Goal: Task Accomplishment & Management: Complete application form

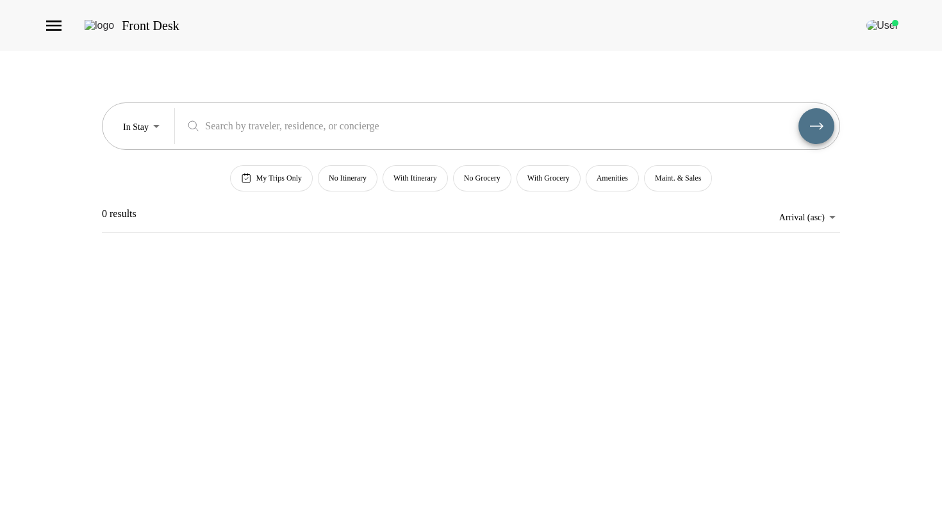
click at [42, 38] on div "Front Desk" at bounding box center [471, 25] width 942 height 51
click at [46, 31] on icon "button" at bounding box center [53, 26] width 15 height 10
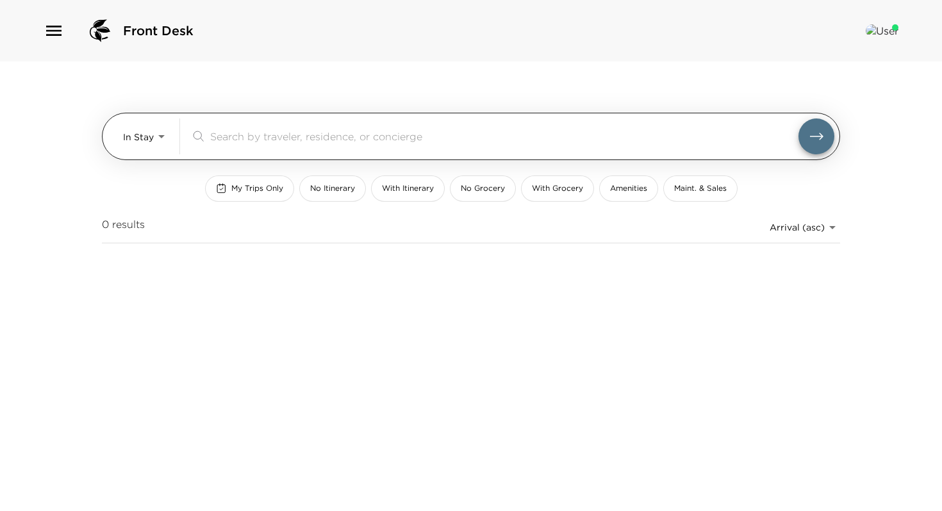
click at [176, 129] on div "In Stay In-Stay ​" at bounding box center [478, 137] width 711 height 36
click at [156, 132] on body "Front Desk In Stay In-Stay ​ My Trips Only No Itinerary With Itinerary No Groce…" at bounding box center [471, 255] width 942 height 511
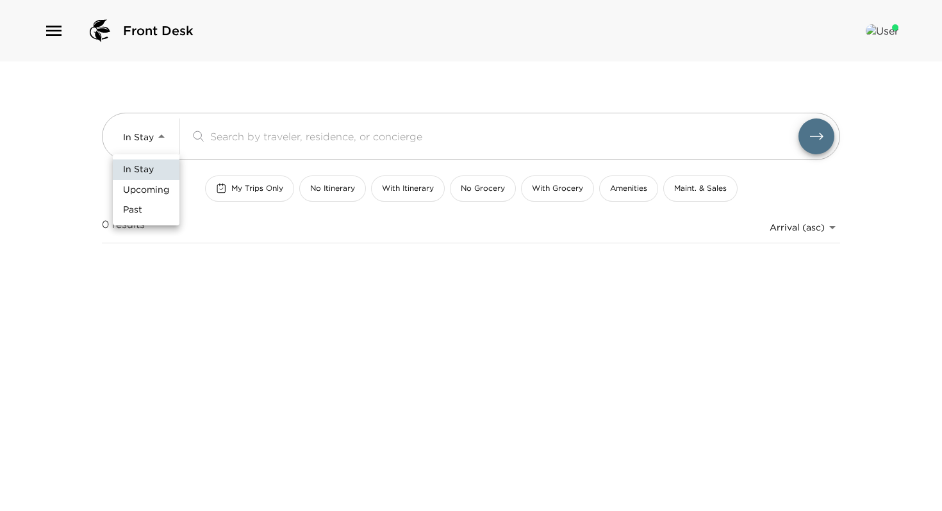
click at [144, 209] on li "Past" at bounding box center [146, 210] width 67 height 21
type input "Past"
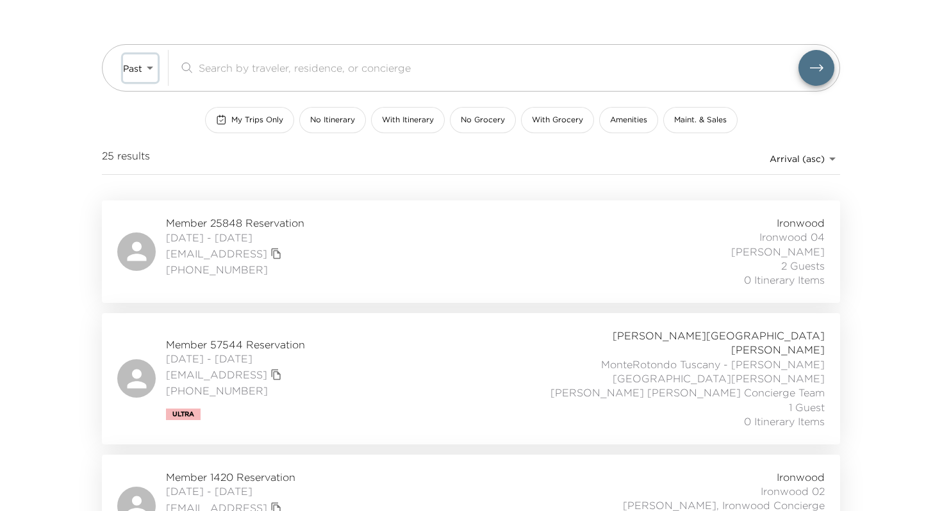
scroll to position [72, 0]
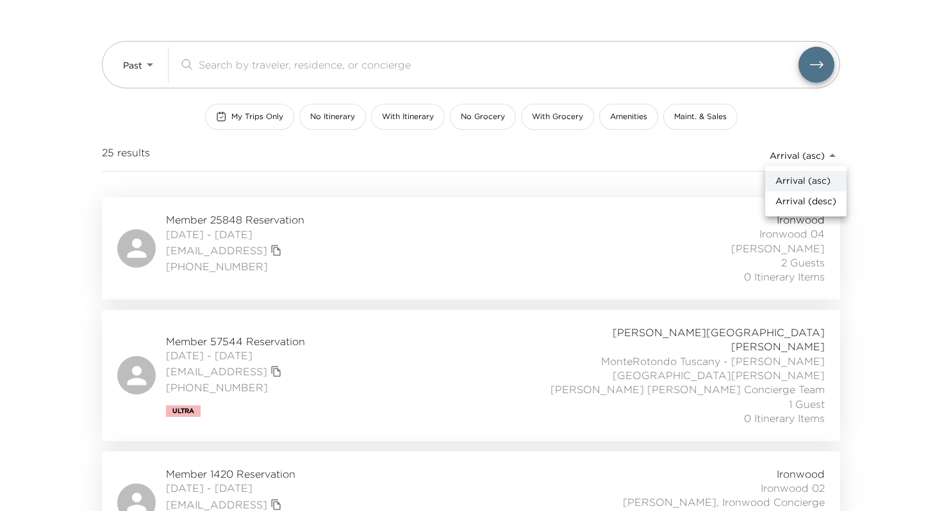
click at [811, 148] on body "Front Desk Past Past ​ My Trips Only No Itinerary With Itinerary No Grocery Wit…" at bounding box center [471, 183] width 942 height 511
click at [801, 203] on span "Arrival (desc)" at bounding box center [805, 201] width 61 height 13
type input "reservations_test_arrival_desc"
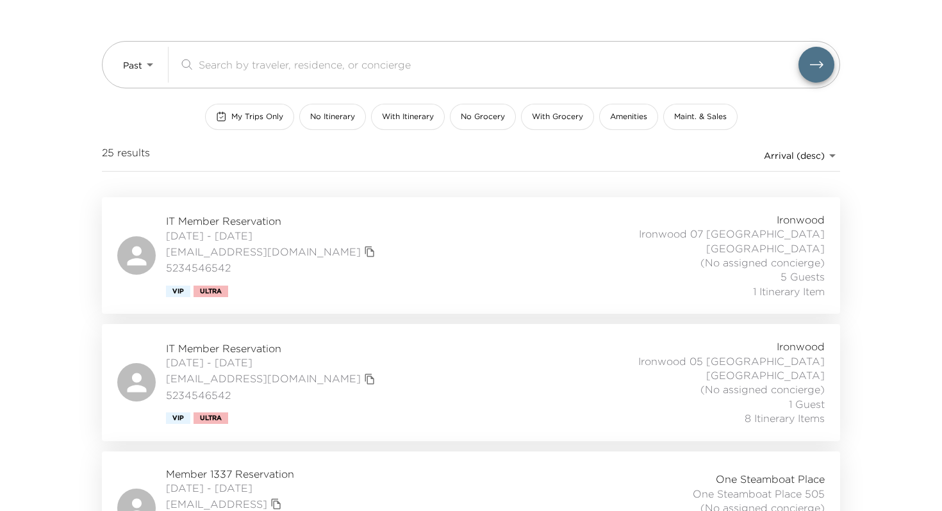
click at [472, 255] on div "IT Member Reservation 09/21/2025 - 09/26/2025 testmember@exclusiveresorts.com 5…" at bounding box center [470, 256] width 707 height 86
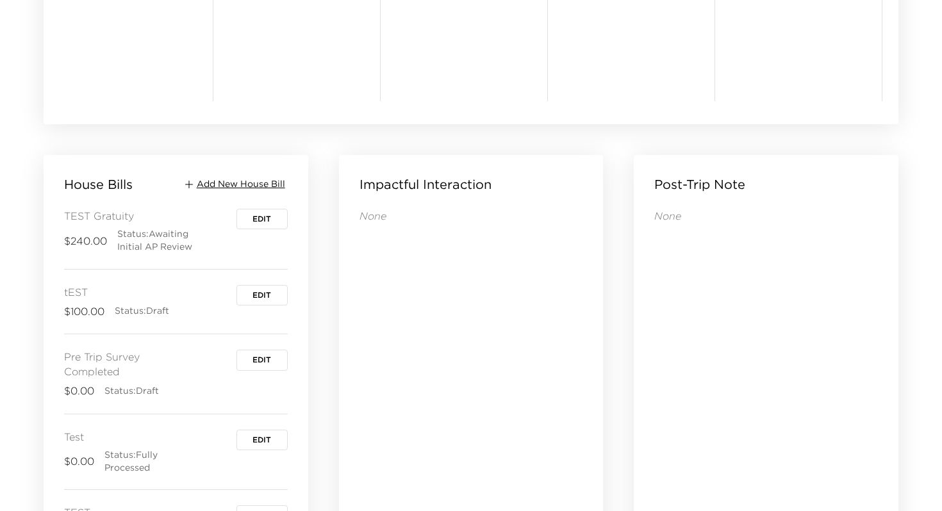
scroll to position [1235, 0]
click at [255, 186] on span "Add New House Bill" at bounding box center [241, 183] width 88 height 13
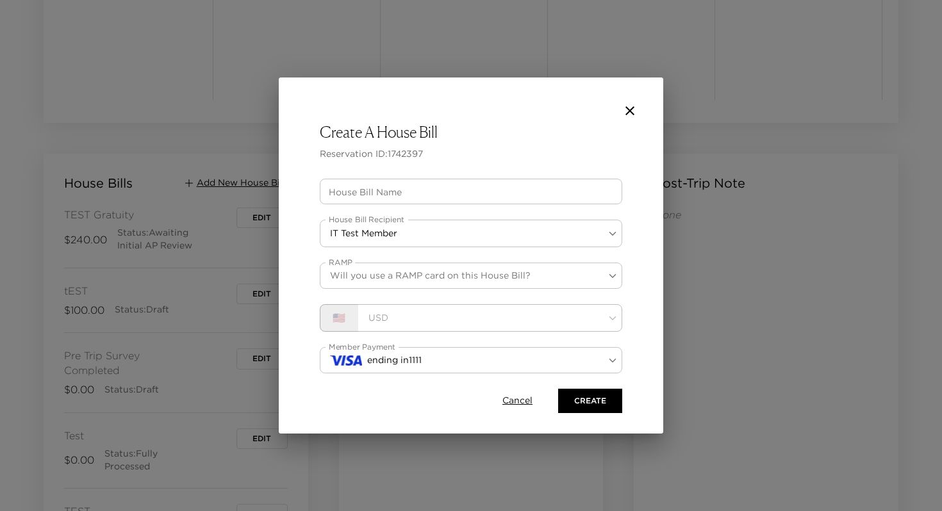
click at [378, 191] on input "House Bill Name" at bounding box center [471, 192] width 302 height 26
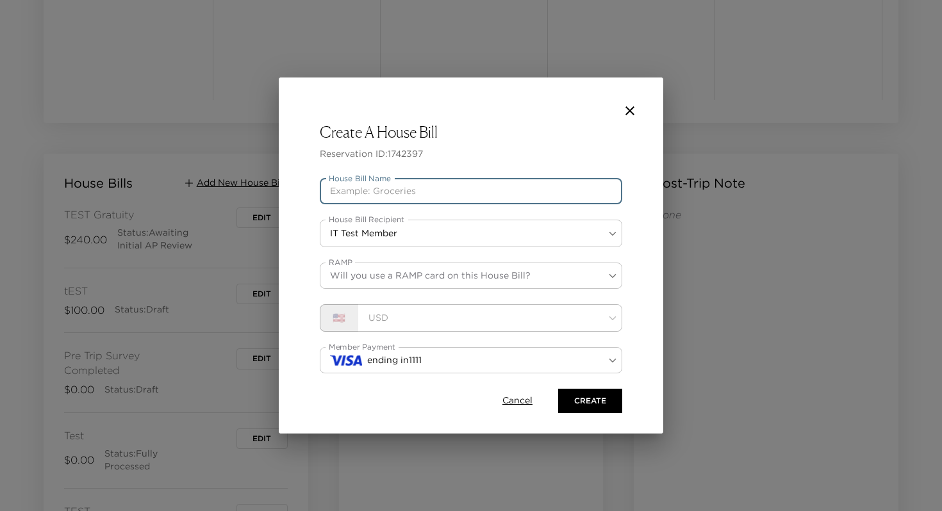
click at [361, 193] on input "House Bill Name" at bounding box center [471, 192] width 302 height 26
type input "Bill to Check Departure and Res"
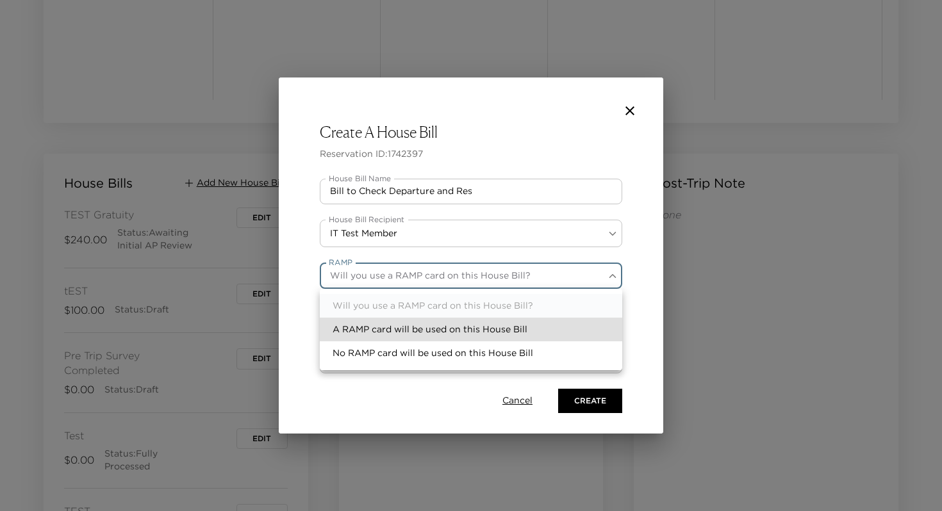
click at [387, 328] on li "A RAMP card will be used on this House Bill" at bounding box center [471, 330] width 302 height 24
type input "ramp"
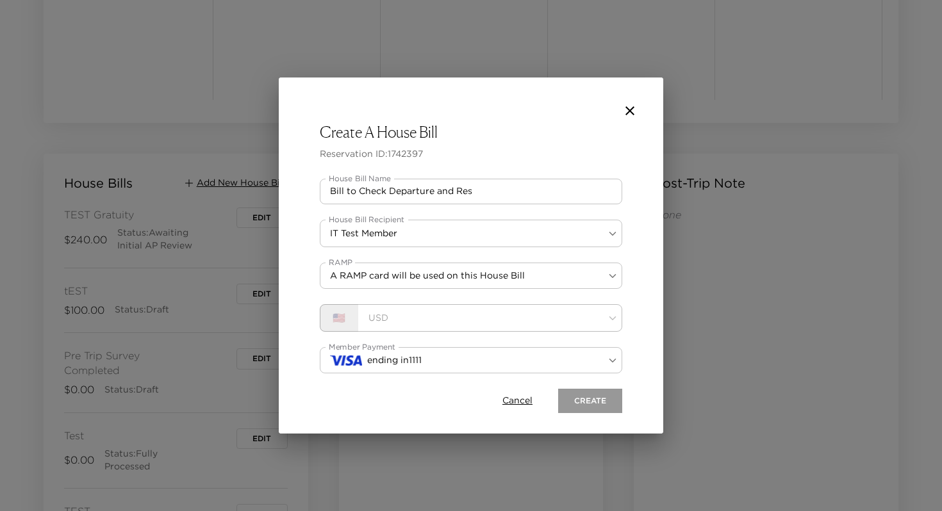
click at [581, 400] on button "Create" at bounding box center [590, 401] width 64 height 24
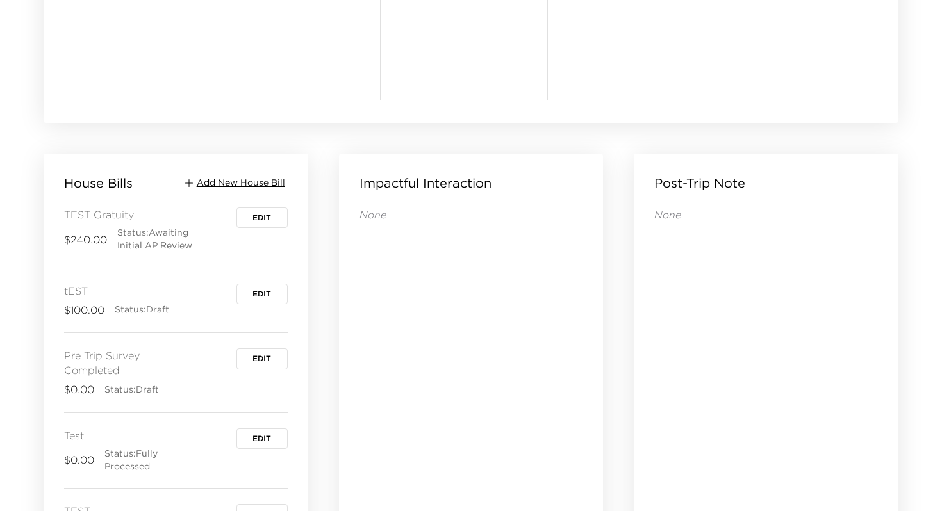
scroll to position [1328, 0]
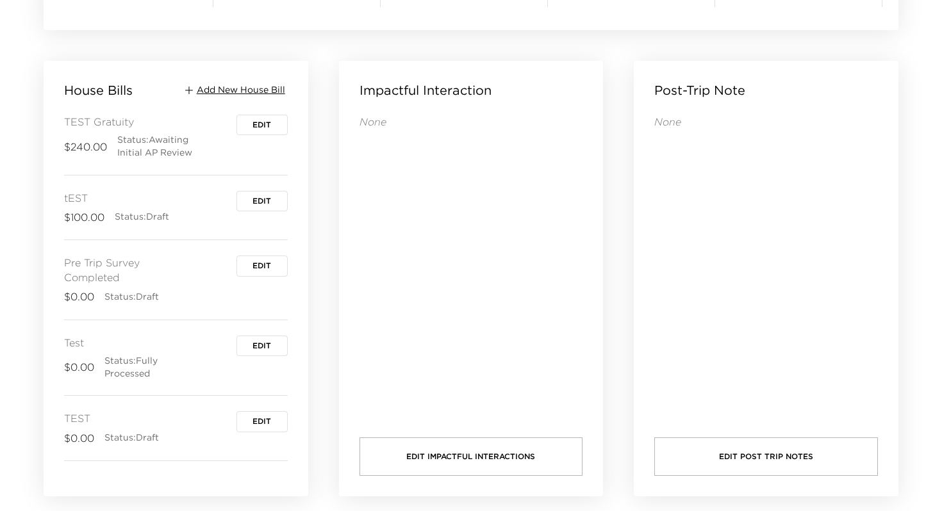
click at [263, 90] on span "Add New House Bill" at bounding box center [241, 90] width 88 height 13
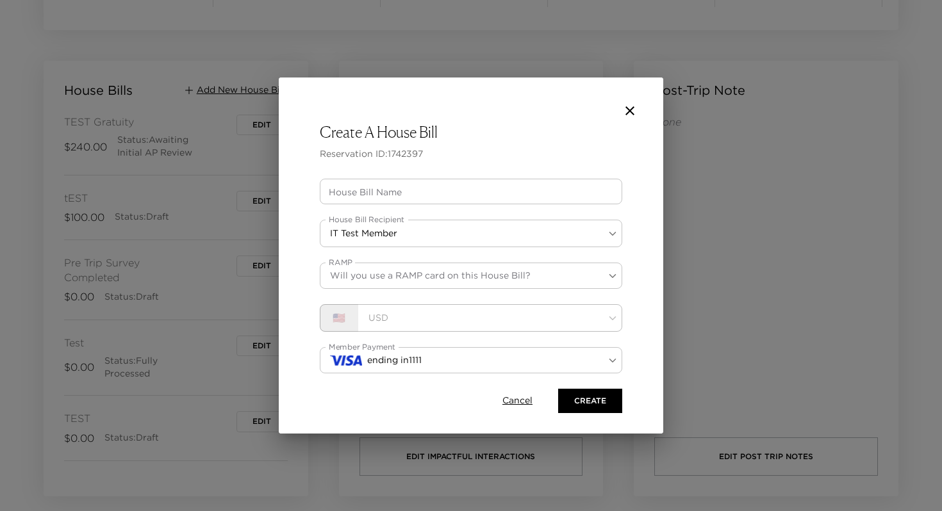
click at [393, 193] on input "House Bill Name" at bounding box center [471, 192] width 302 height 26
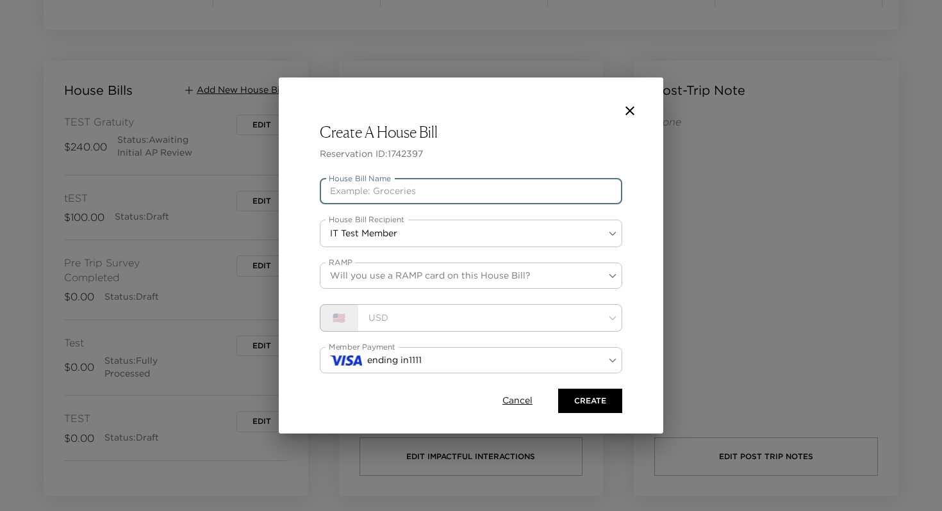
click at [355, 194] on input "House Bill Name" at bounding box center [471, 192] width 302 height 26
click at [411, 193] on input "HB to check Desinnation and Departure date" at bounding box center [471, 192] width 302 height 26
type input "HB to check Destination and Departure date"
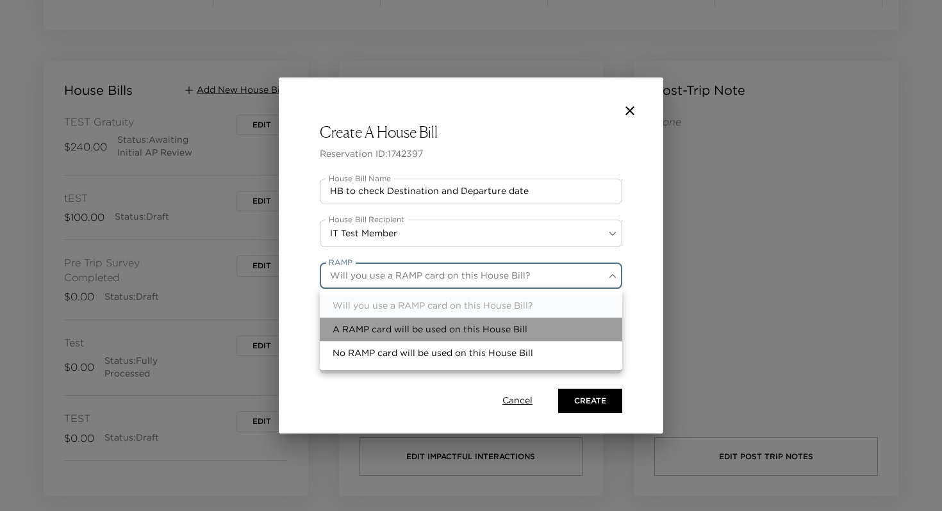
click at [401, 334] on li "A RAMP card will be used on this House Bill" at bounding box center [471, 330] width 302 height 24
type input "ramp"
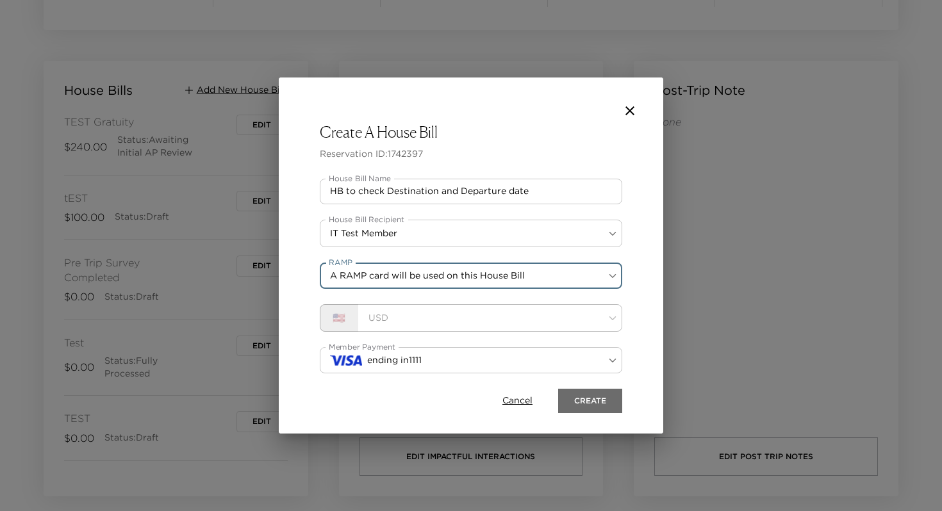
click at [583, 399] on button "Create" at bounding box center [590, 401] width 64 height 24
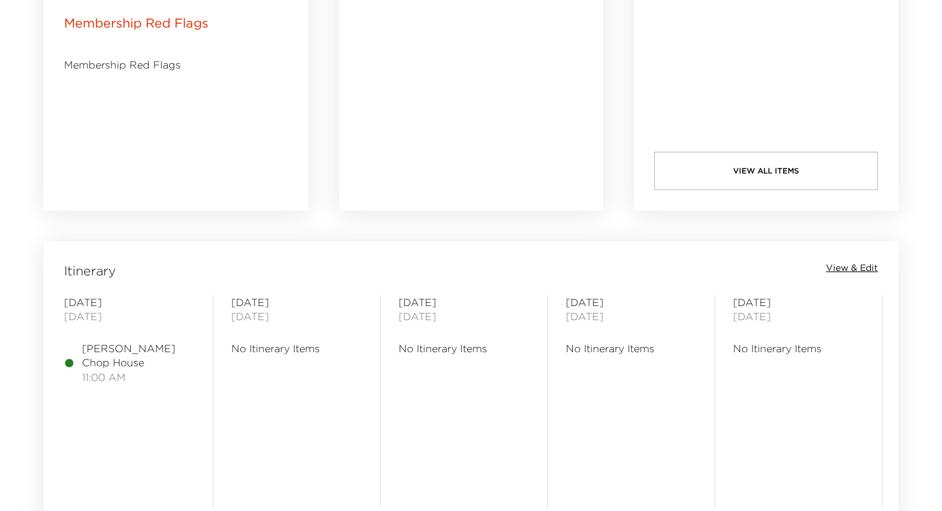
scroll to position [781, 0]
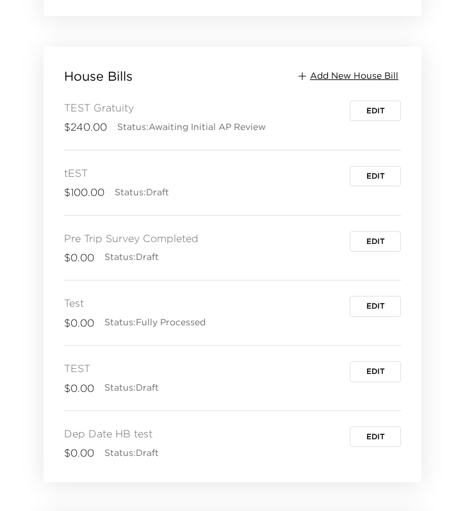
click at [354, 74] on span "Add New House Bill" at bounding box center [354, 76] width 88 height 13
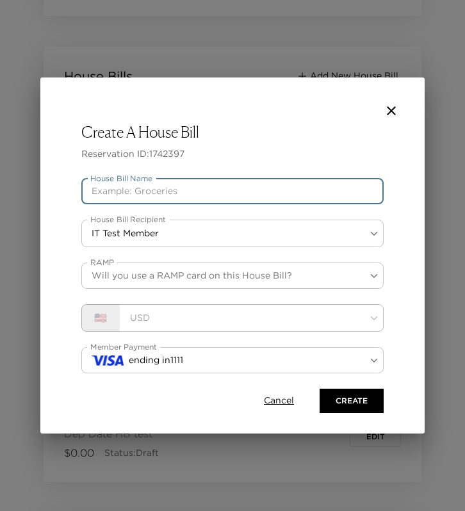
click at [227, 197] on input "House Bill Name" at bounding box center [232, 192] width 302 height 26
type input "Test Housebill"
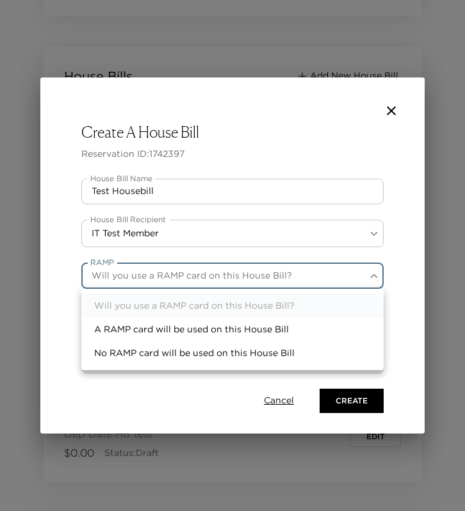
click at [183, 326] on li "A RAMP card will be used on this House Bill" at bounding box center [232, 330] width 302 height 24
type input "ramp"
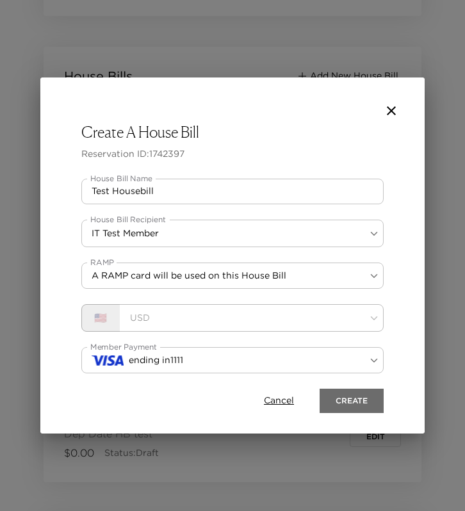
click at [354, 396] on button "Create" at bounding box center [352, 401] width 64 height 24
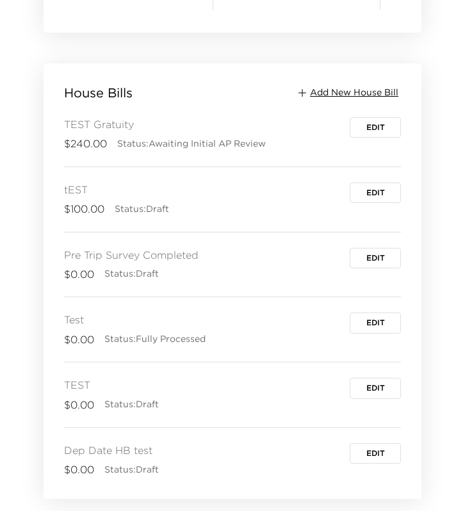
scroll to position [1729, 0]
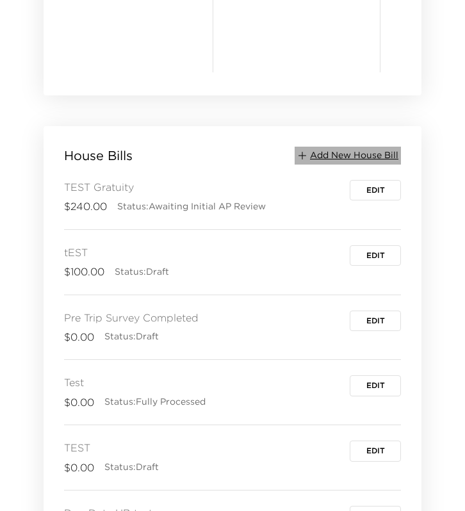
click at [367, 156] on span "Add New House Bill" at bounding box center [354, 155] width 88 height 13
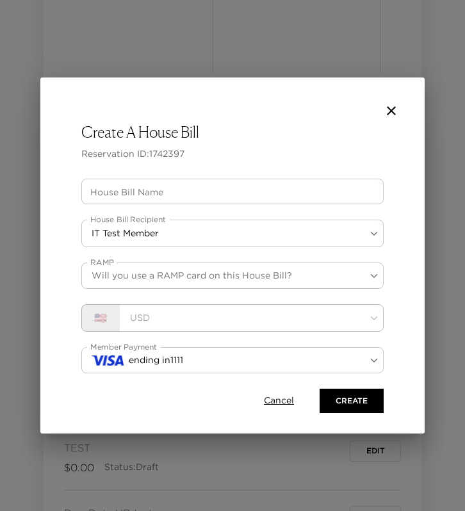
click at [245, 186] on input "House Bill Name" at bounding box center [232, 192] width 302 height 26
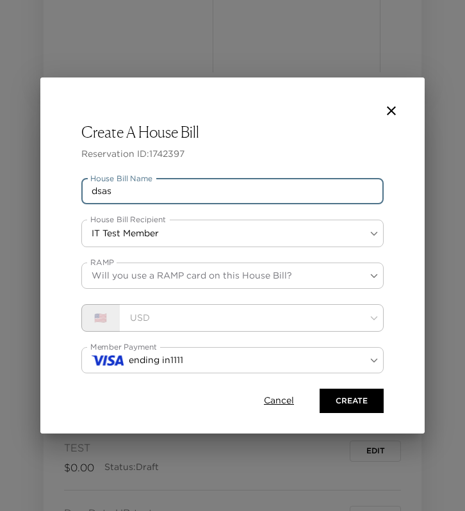
type input "dsas"
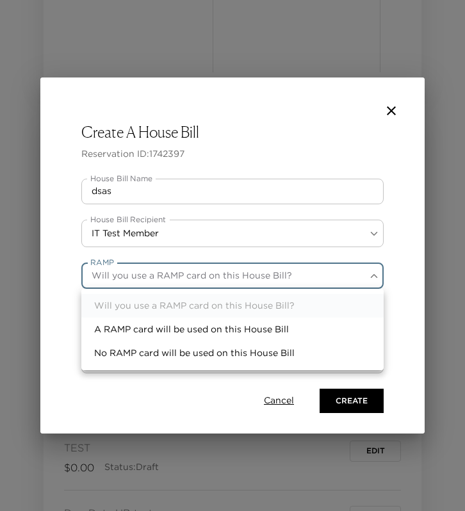
click at [158, 316] on ul "Will you use a RAMP card on this House Bill? A RAMP card will be used on this H…" at bounding box center [232, 329] width 302 height 81
click at [158, 325] on li "A RAMP card will be used on this House Bill" at bounding box center [232, 330] width 302 height 24
type input "ramp"
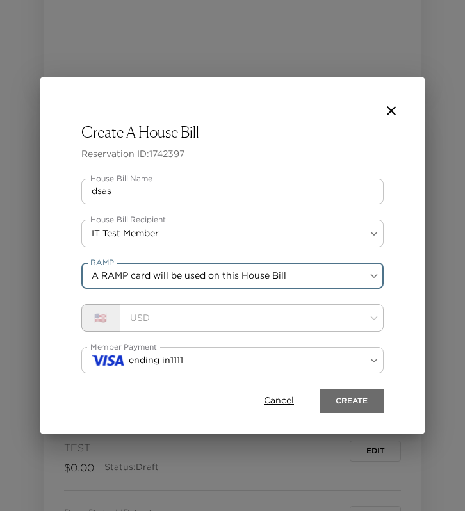
click at [352, 411] on button "Create" at bounding box center [352, 401] width 64 height 24
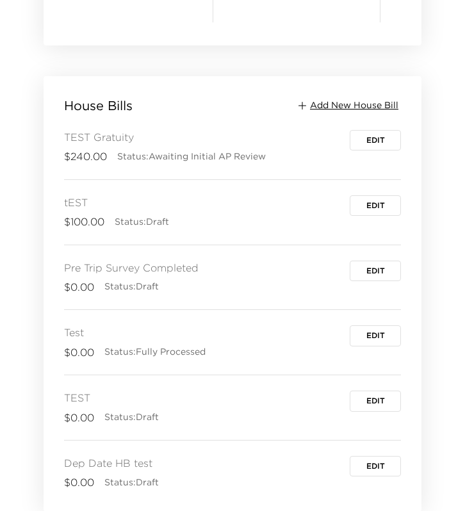
scroll to position [1552, 0]
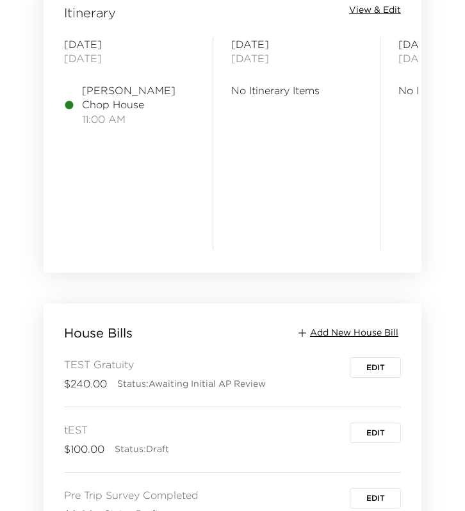
click at [358, 333] on span "Add New House Bill" at bounding box center [354, 333] width 88 height 13
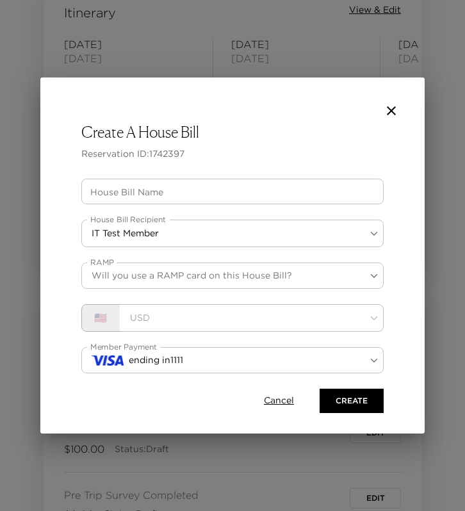
click at [229, 192] on input "House Bill Name" at bounding box center [232, 192] width 302 height 26
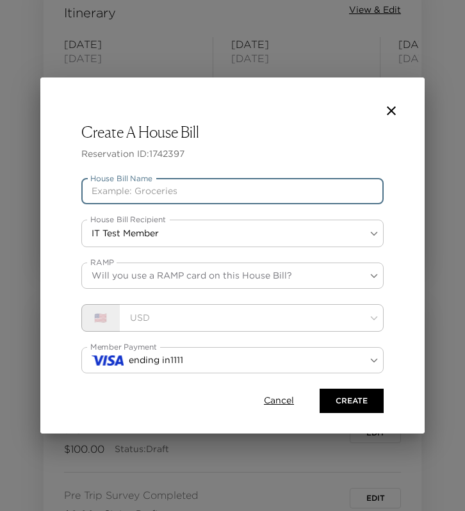
click at [195, 179] on input "House Bill Name" at bounding box center [232, 192] width 302 height 26
click at [113, 192] on input "HB wth Destination" at bounding box center [232, 192] width 302 height 26
type input "HB with Destination"
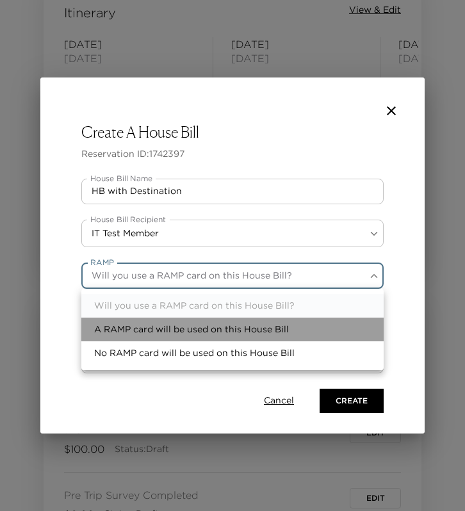
click at [146, 329] on li "A RAMP card will be used on this House Bill" at bounding box center [232, 330] width 302 height 24
type input "ramp"
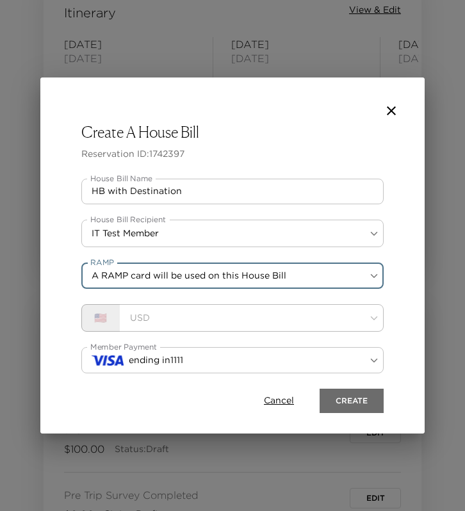
click at [351, 397] on button "Create" at bounding box center [352, 401] width 64 height 24
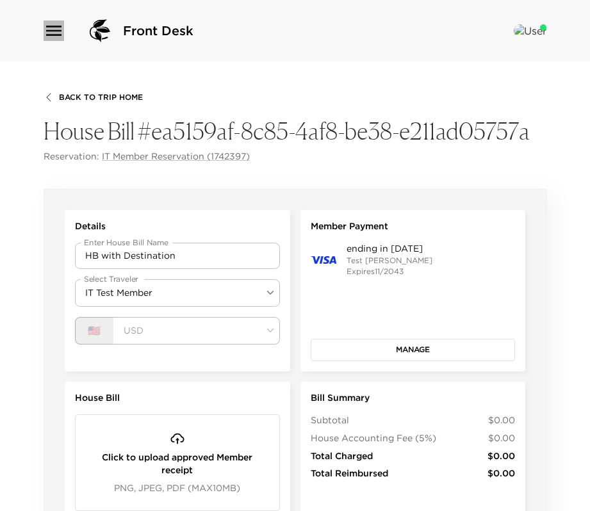
click at [56, 35] on icon "button" at bounding box center [53, 31] width 15 height 10
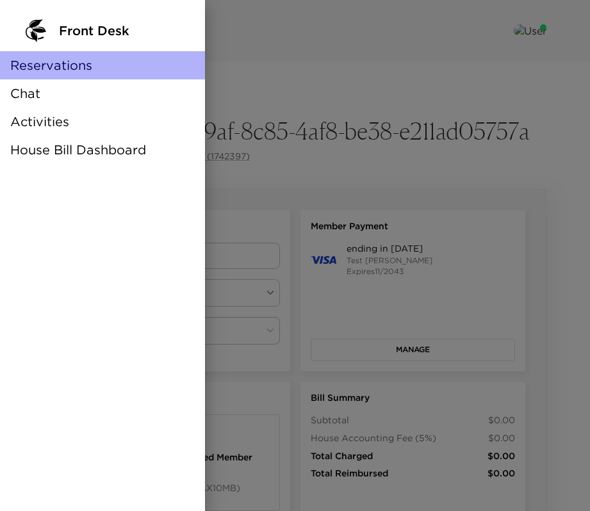
click at [69, 62] on span "Reservations" at bounding box center [51, 65] width 82 height 18
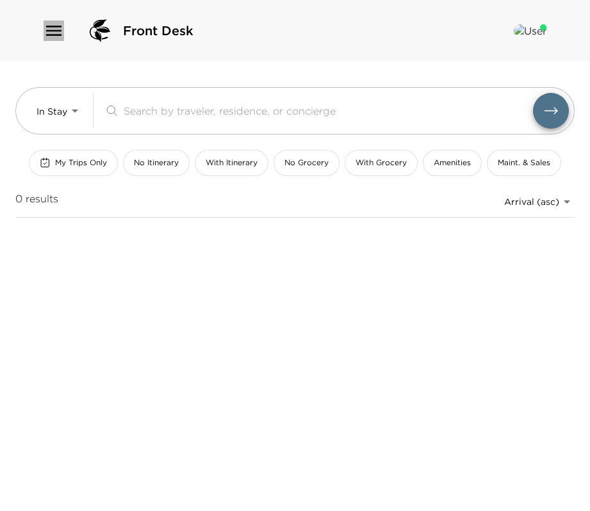
click at [53, 21] on icon "button" at bounding box center [54, 31] width 21 height 21
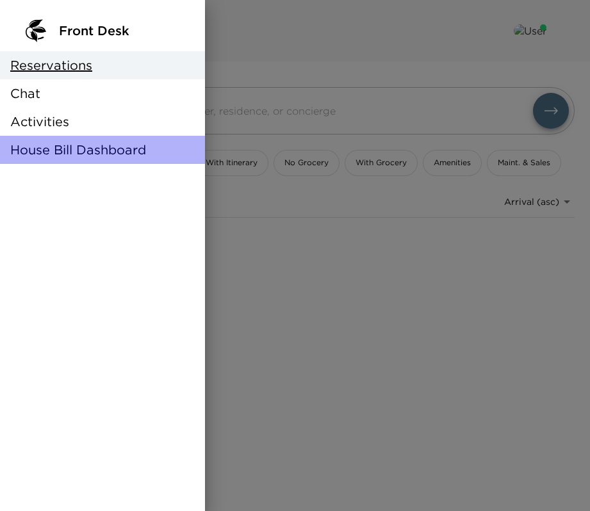
click at [40, 150] on span "House Bill Dashboard" at bounding box center [78, 150] width 136 height 18
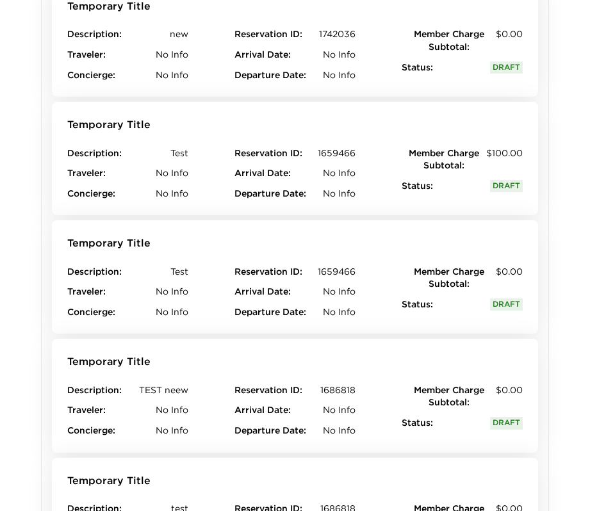
scroll to position [1138, 0]
